Goal: Check status: Check status

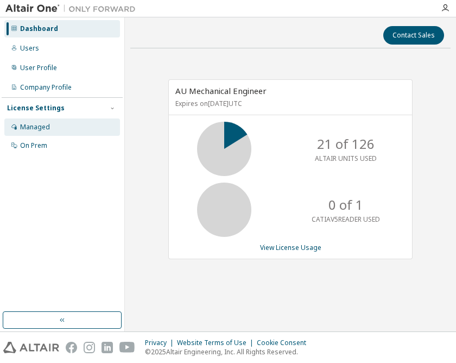
click at [27, 129] on div "Managed" at bounding box center [35, 127] width 30 height 9
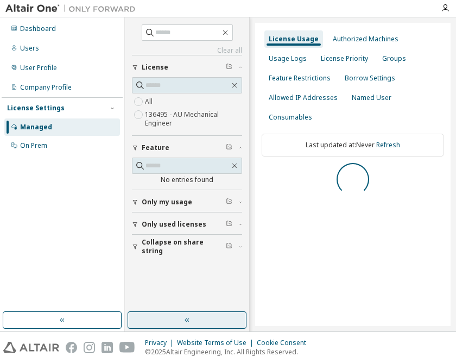
click at [178, 326] on button "button" at bounding box center [187, 319] width 119 height 17
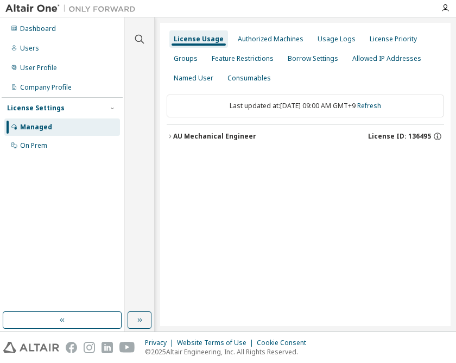
click at [228, 138] on div "AU Mechanical Engineer" at bounding box center [214, 136] width 83 height 9
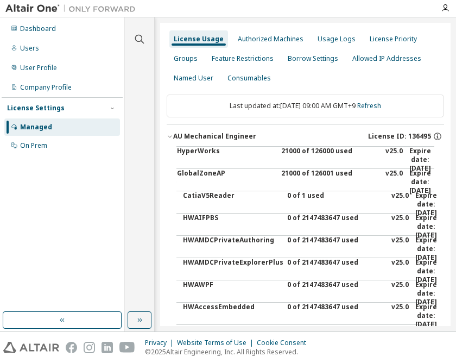
click at [301, 147] on div "21000 of 126000 used" at bounding box center [330, 160] width 98 height 26
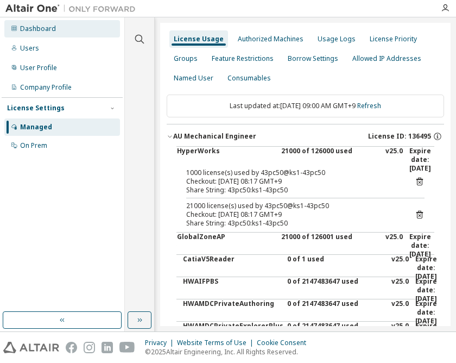
click at [50, 30] on div "Dashboard" at bounding box center [38, 28] width 36 height 9
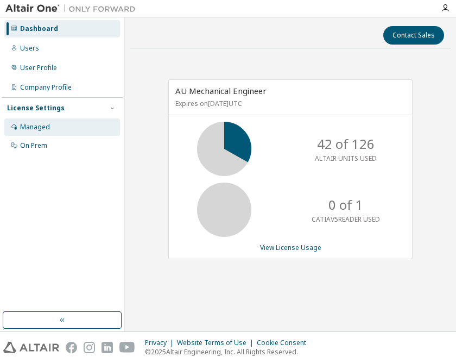
drag, startPoint x: 36, startPoint y: 130, endPoint x: 48, endPoint y: 127, distance: 12.5
click at [36, 130] on div "Managed" at bounding box center [35, 127] width 30 height 9
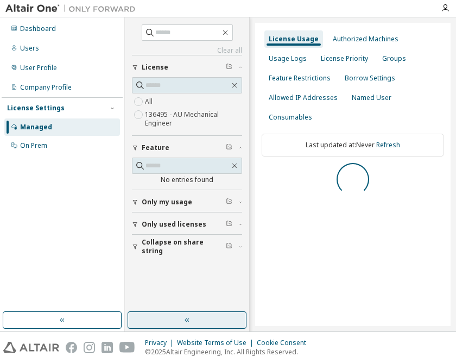
click at [180, 317] on button "button" at bounding box center [187, 319] width 119 height 17
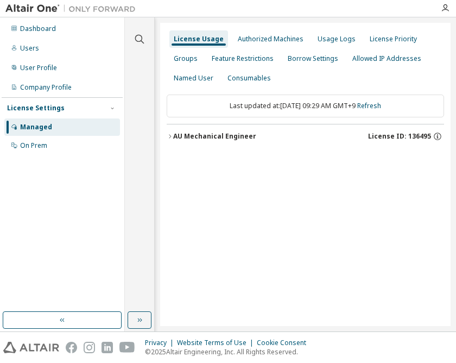
click at [245, 135] on div "AU Mechanical Engineer" at bounding box center [214, 136] width 83 height 9
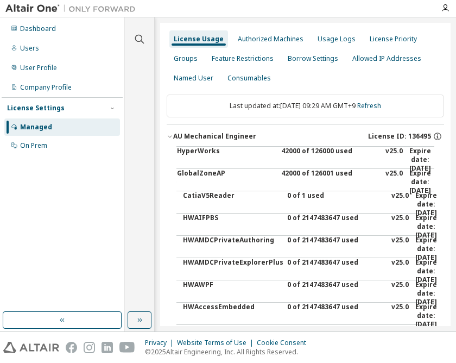
click at [290, 148] on div "42000 of 126000 used" at bounding box center [330, 160] width 98 height 26
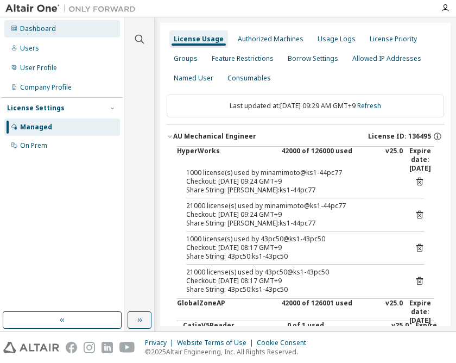
click at [61, 33] on div "Dashboard" at bounding box center [62, 28] width 116 height 17
